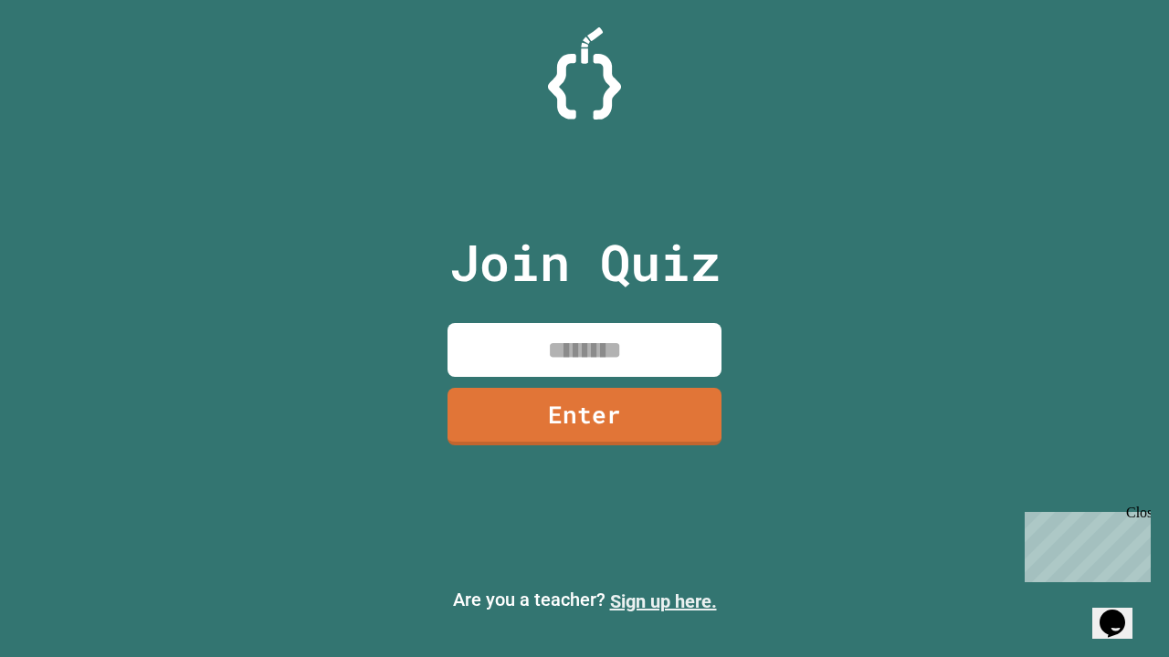
click at [663, 602] on link "Sign up here." at bounding box center [663, 602] width 107 height 22
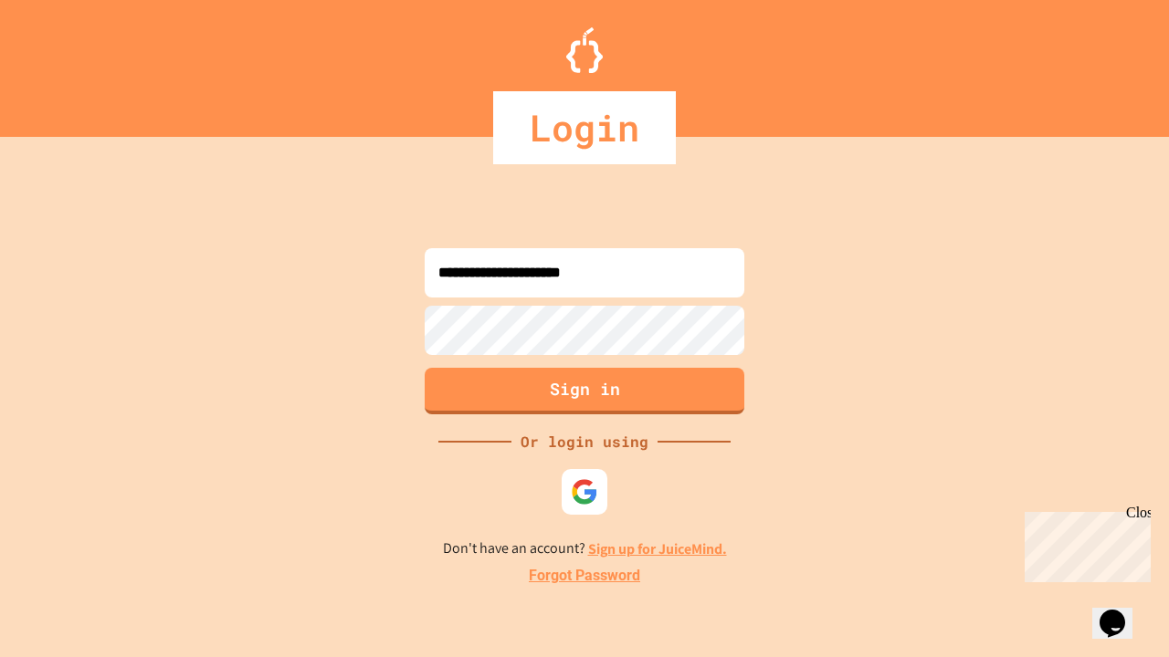
type input "**********"
